Goal: Check status: Check status

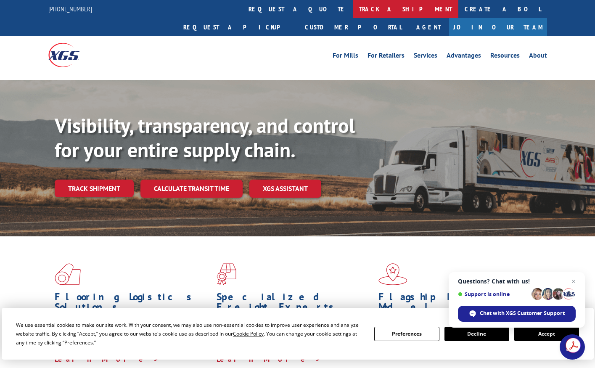
click at [353, 9] on link "track a shipment" at bounding box center [406, 9] width 106 height 18
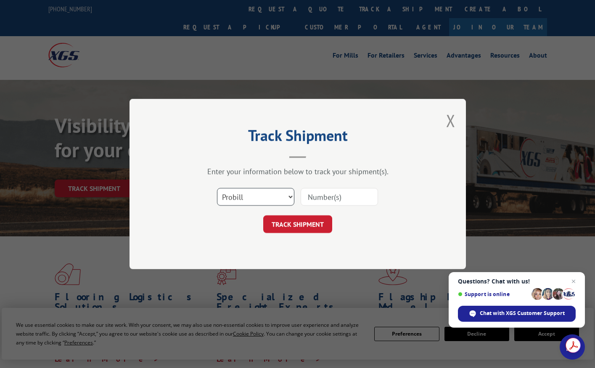
click at [290, 194] on select "Select category... Probill BOL PO" at bounding box center [255, 197] width 77 height 18
select select "bol"
click at [217, 188] on select "Select category... Probill BOL PO" at bounding box center [255, 197] width 77 height 18
click at [320, 201] on input at bounding box center [339, 197] width 77 height 18
type input "3368736"
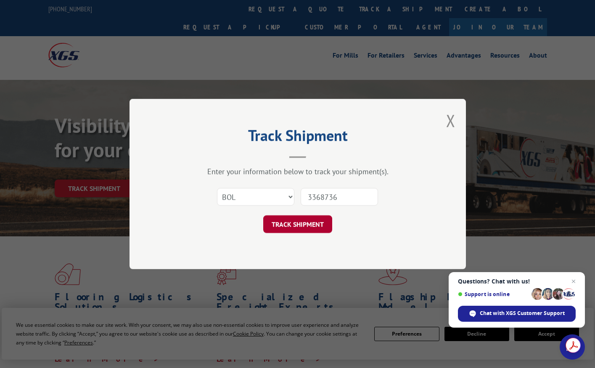
click at [290, 218] on button "TRACK SHIPMENT" at bounding box center [297, 224] width 69 height 18
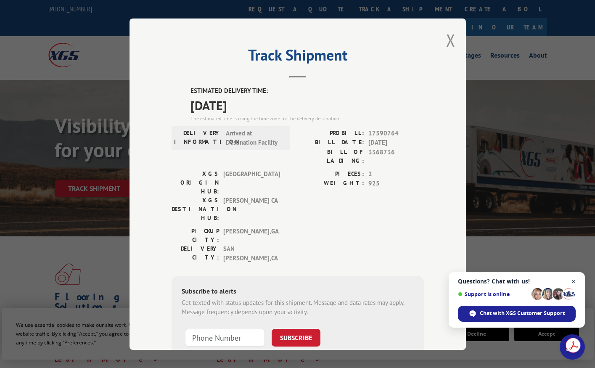
click at [572, 281] on span "Open chat" at bounding box center [574, 281] width 11 height 11
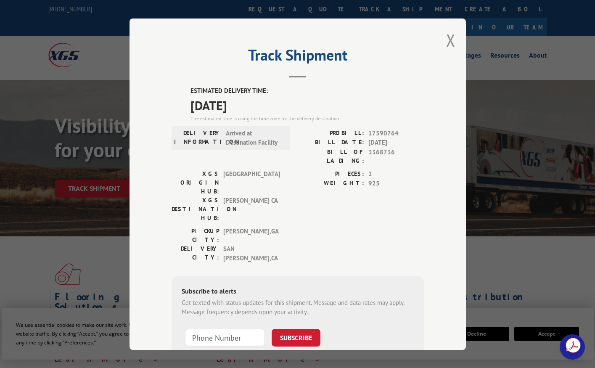
click at [28, 45] on div "Track Shipment ESTIMATED DELIVERY TIME: [DATE] The estimated time is using the …" at bounding box center [297, 184] width 595 height 368
